Goal: Transaction & Acquisition: Purchase product/service

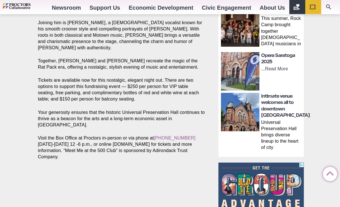
scroll to position [355, 0]
click at [176, 136] on link "[PHONE_NUMBER]" at bounding box center [175, 138] width 42 height 5
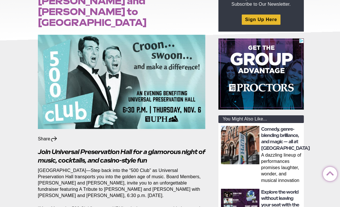
scroll to position [92, 0]
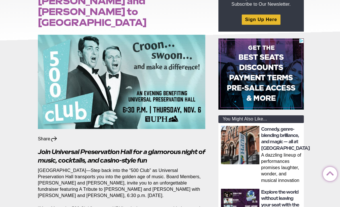
click at [189, 94] on img at bounding box center [122, 82] width 168 height 94
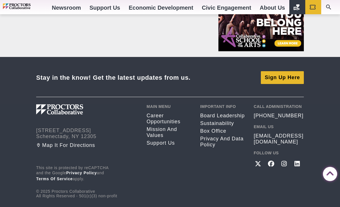
scroll to position [702, 0]
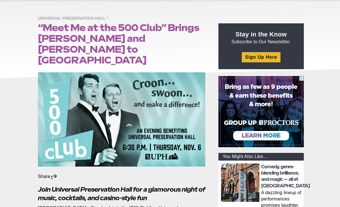
click at [197, 127] on img at bounding box center [122, 119] width 168 height 94
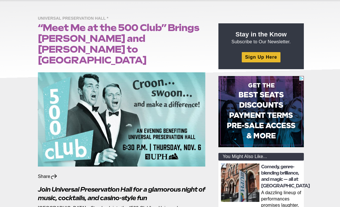
click at [195, 123] on img at bounding box center [122, 119] width 168 height 94
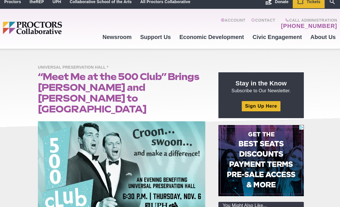
scroll to position [0, 0]
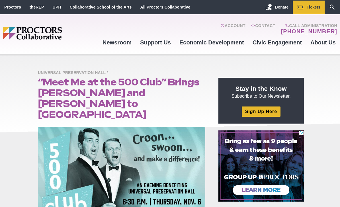
click at [49, 34] on img "Main site navigation and header" at bounding box center [50, 33] width 95 height 13
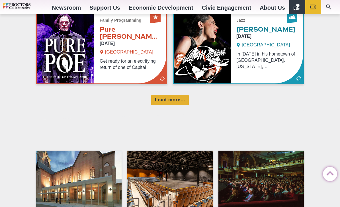
scroll to position [454, 0]
click at [175, 105] on div "Load more..." at bounding box center [169, 100] width 37 height 10
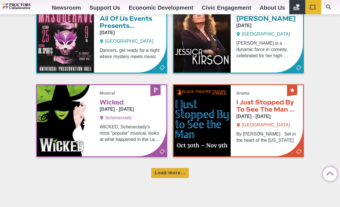
scroll to position [632, 0]
click at [180, 177] on div "Load more..." at bounding box center [169, 173] width 37 height 10
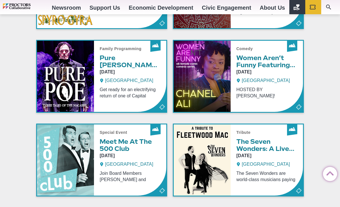
scroll to position [888, 0]
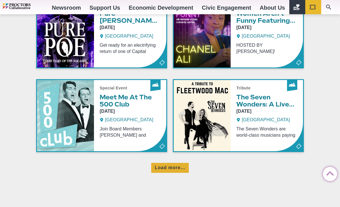
click at [173, 170] on div "Load more..." at bounding box center [169, 168] width 37 height 10
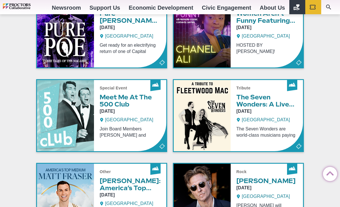
click at [148, 143] on link "Info & Tickets" at bounding box center [101, 115] width 129 height 71
